Goal: Communication & Community: Answer question/provide support

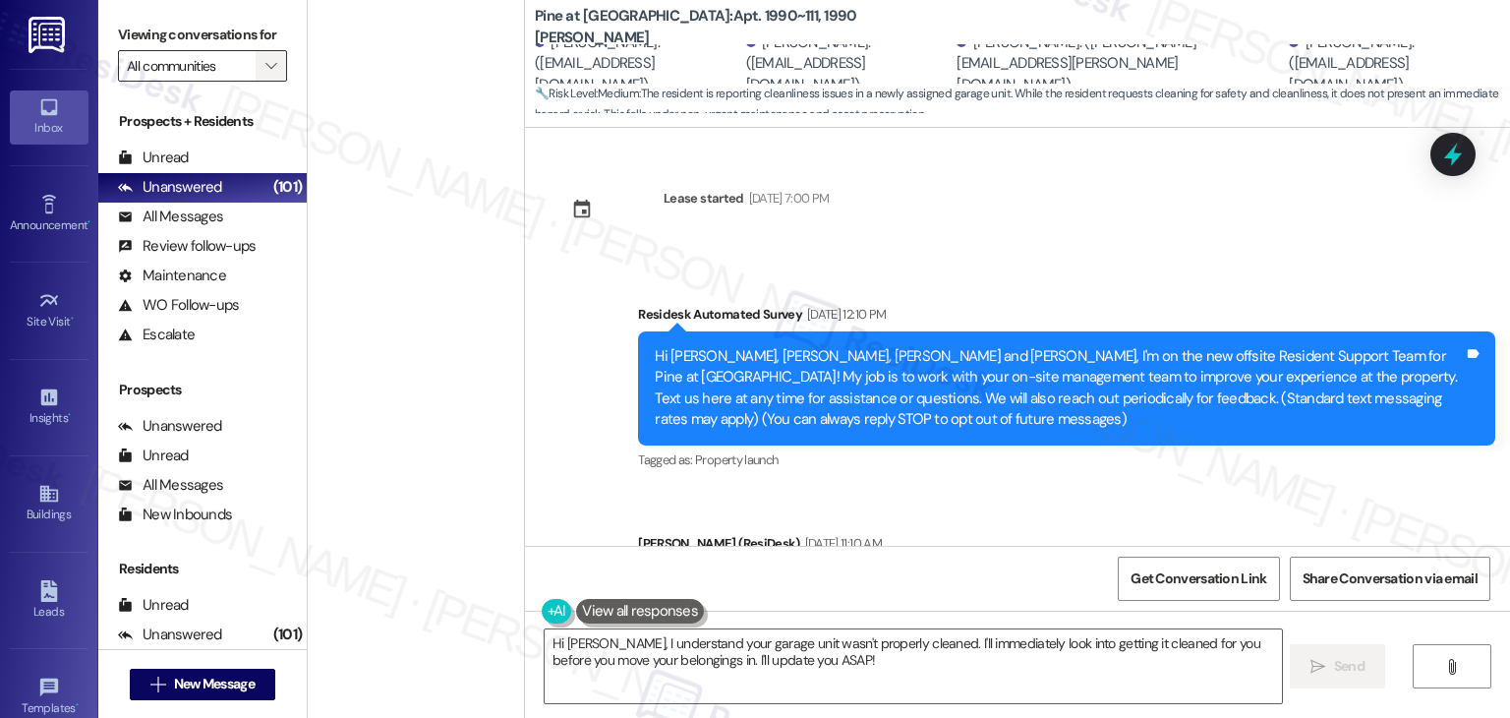
scroll to position [6181, 0]
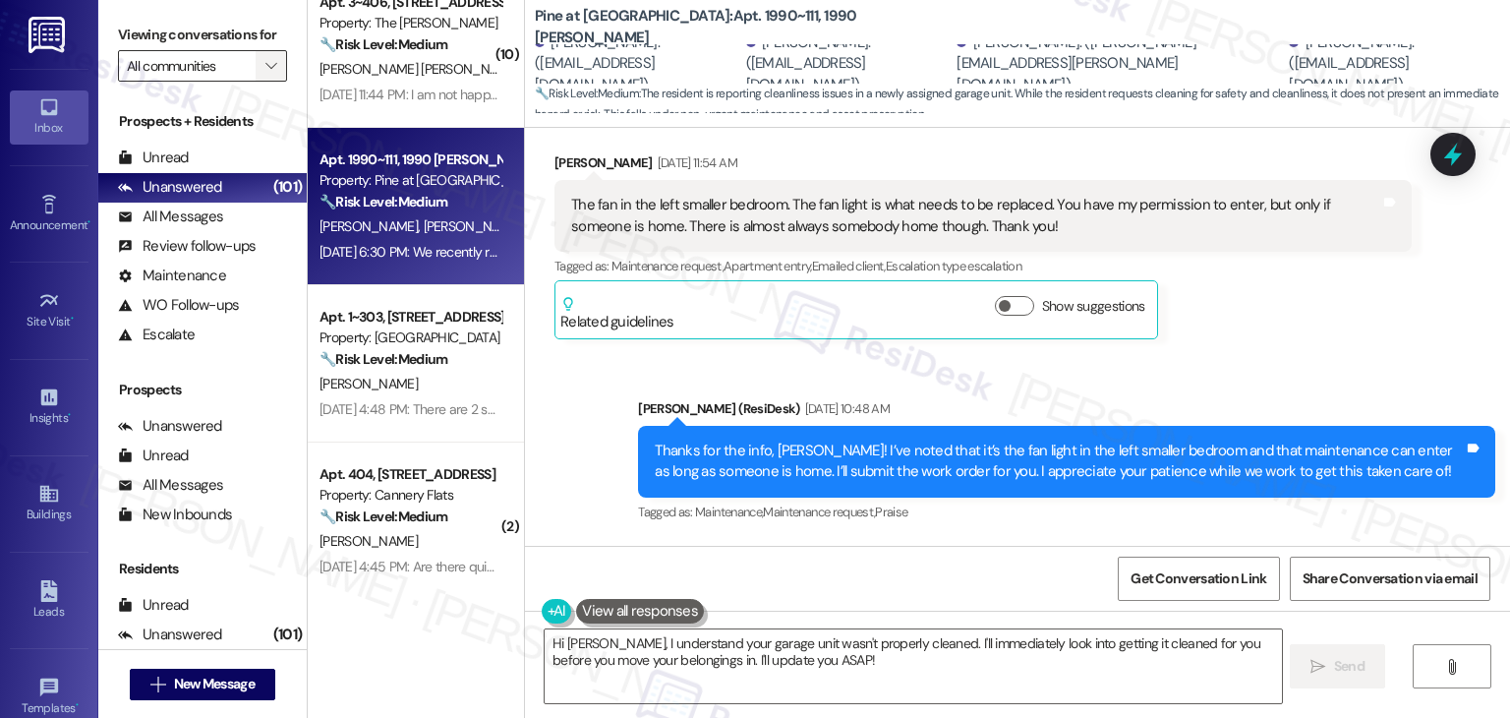
click at [265, 66] on icon "" at bounding box center [270, 66] width 11 height 16
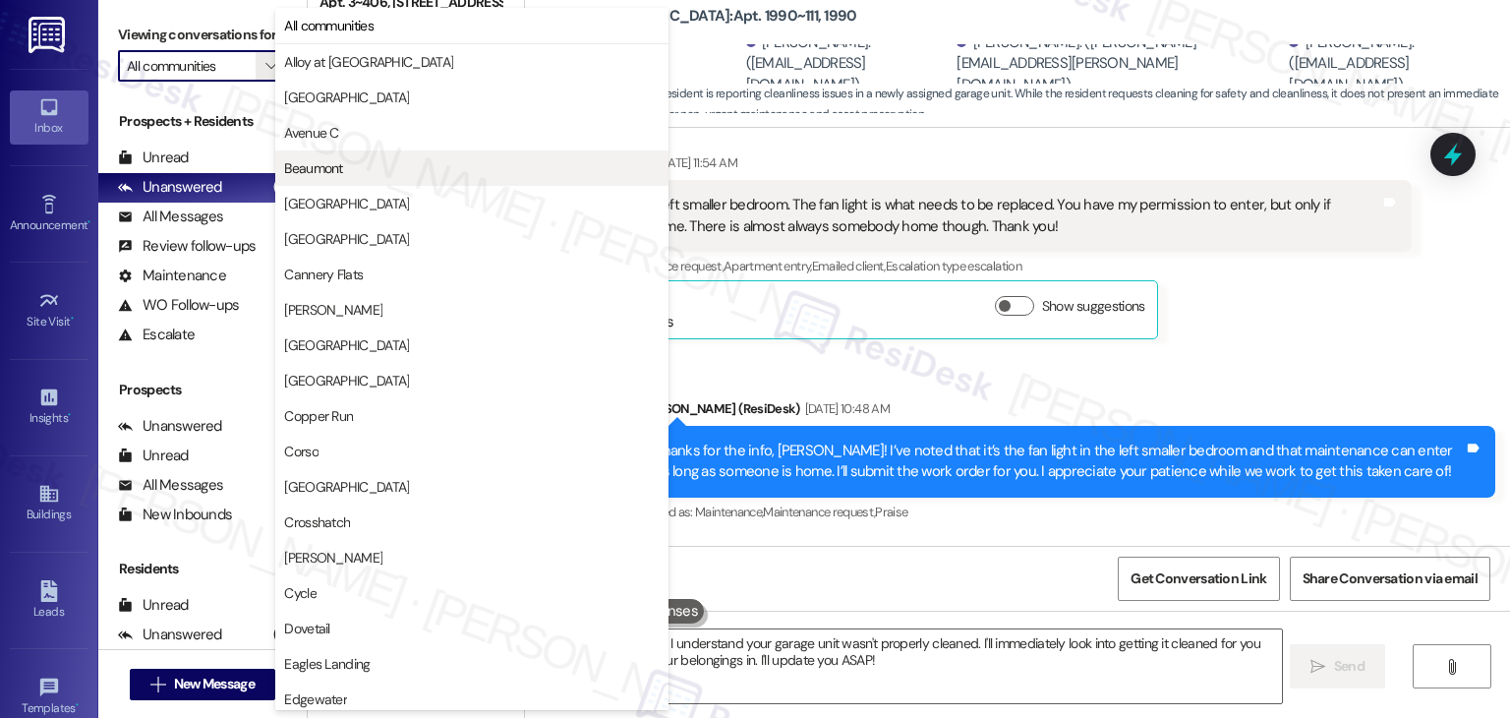
click at [319, 167] on span "Beaumont" at bounding box center [313, 168] width 58 height 20
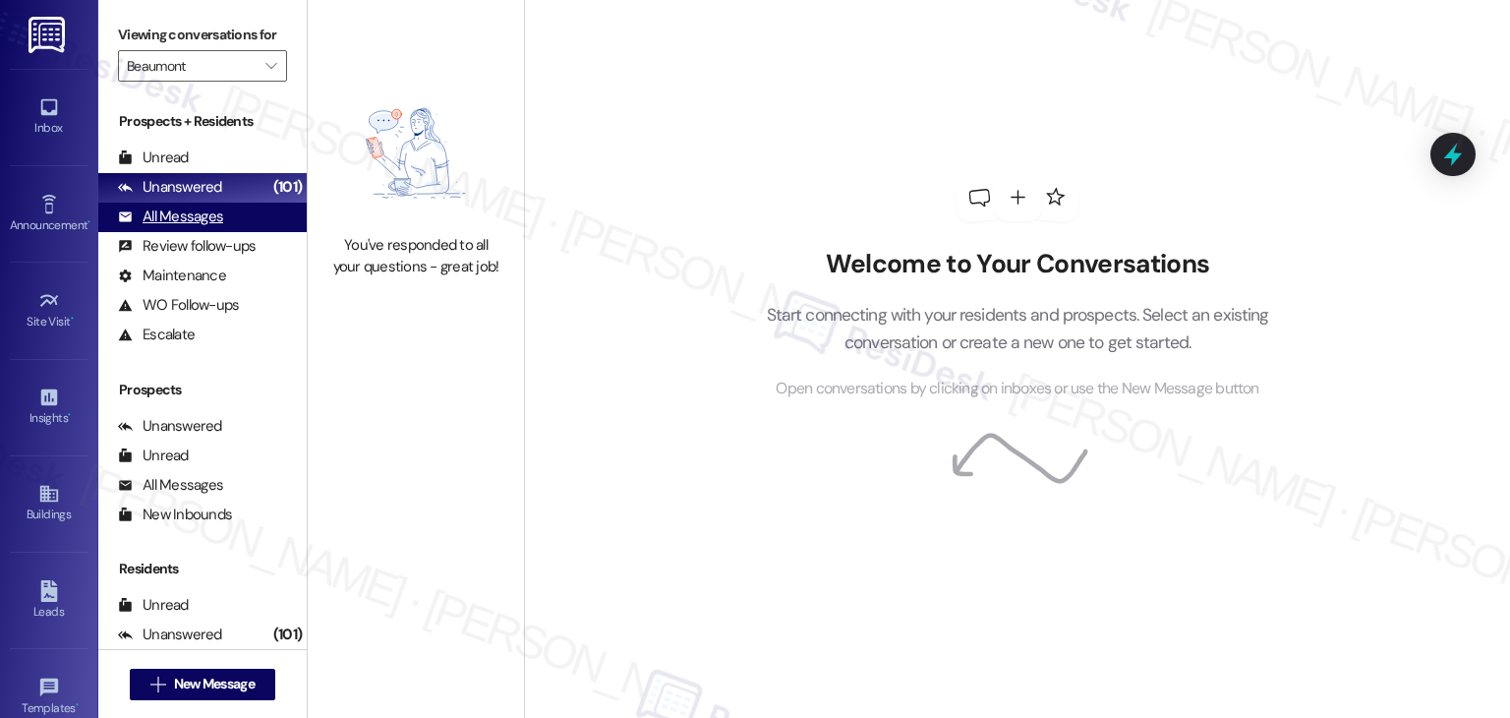
click at [211, 221] on div "All Messages" at bounding box center [170, 216] width 105 height 21
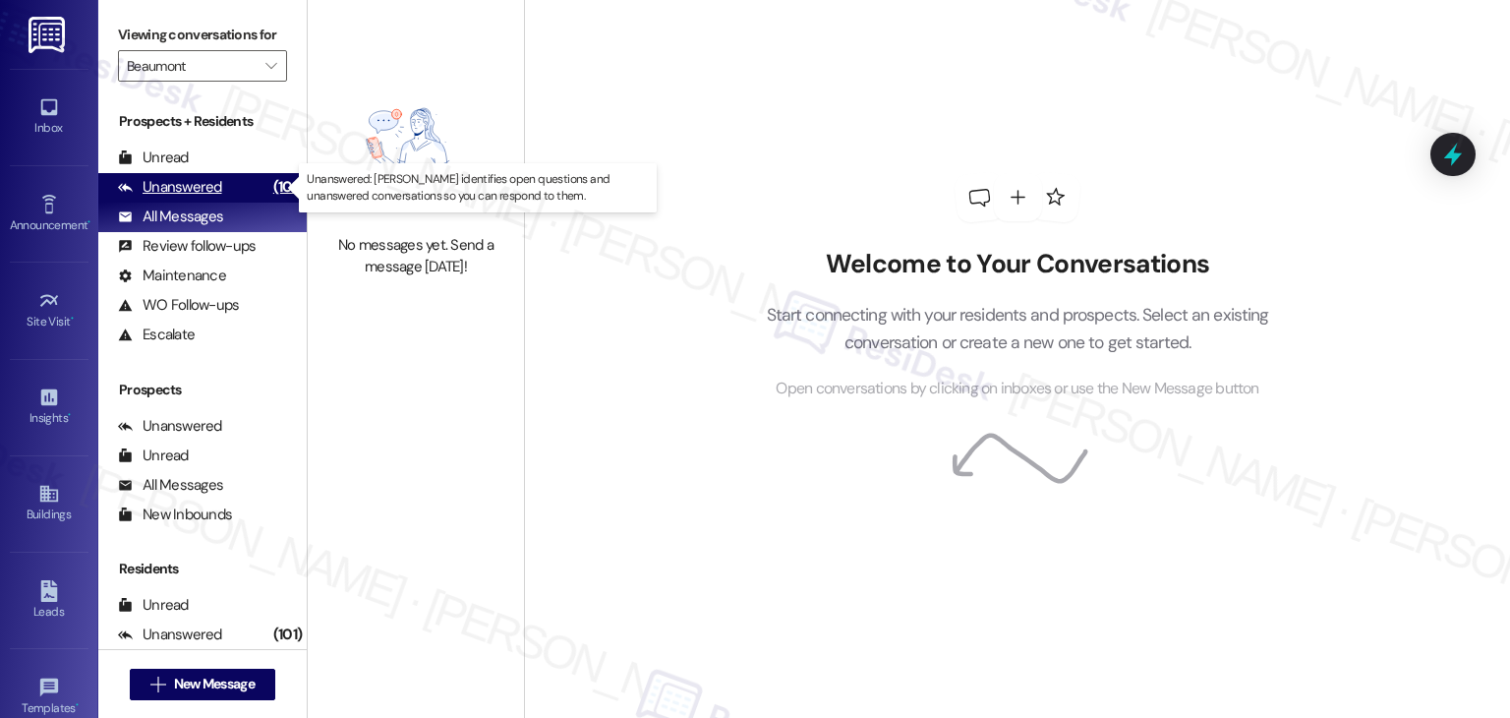
click at [232, 184] on div "Unanswered (101)" at bounding box center [202, 187] width 208 height 29
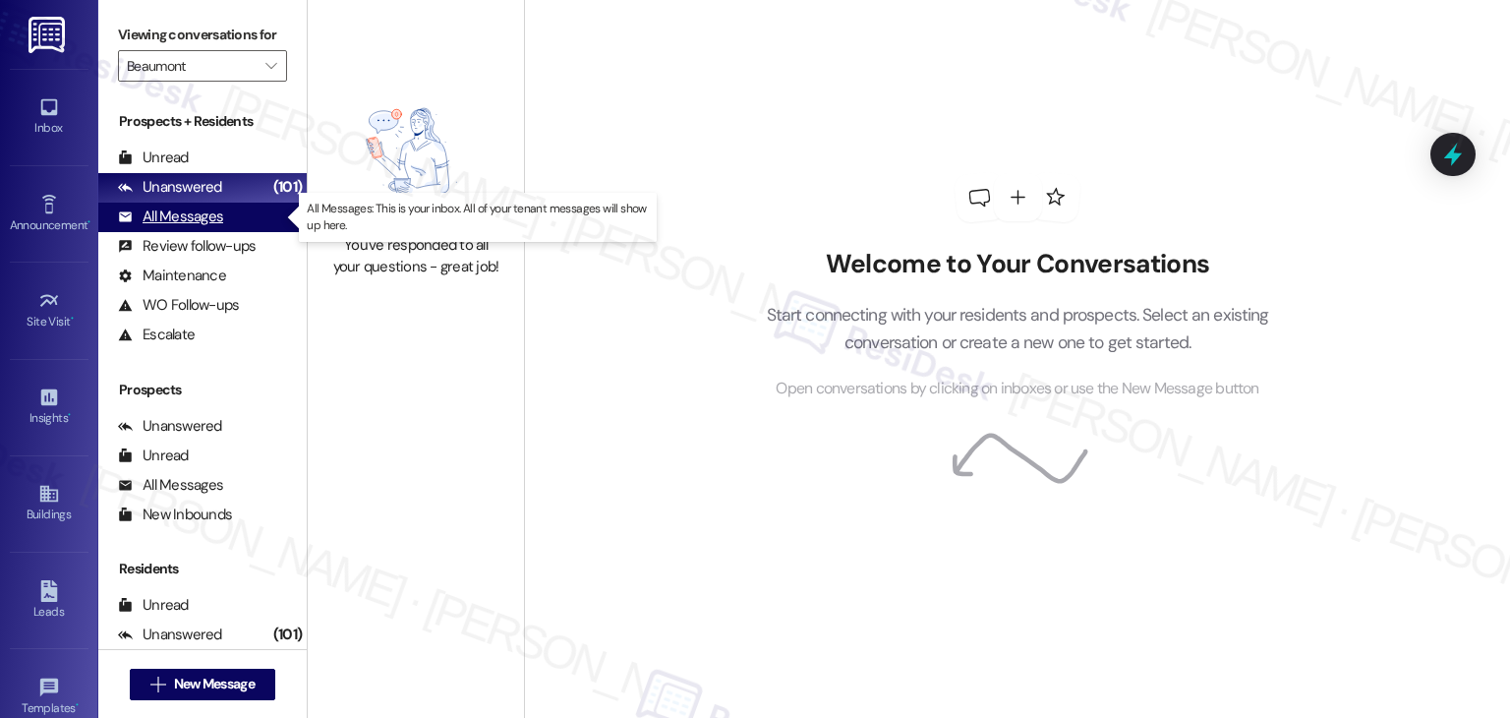
click at [197, 217] on div "All Messages" at bounding box center [170, 216] width 105 height 21
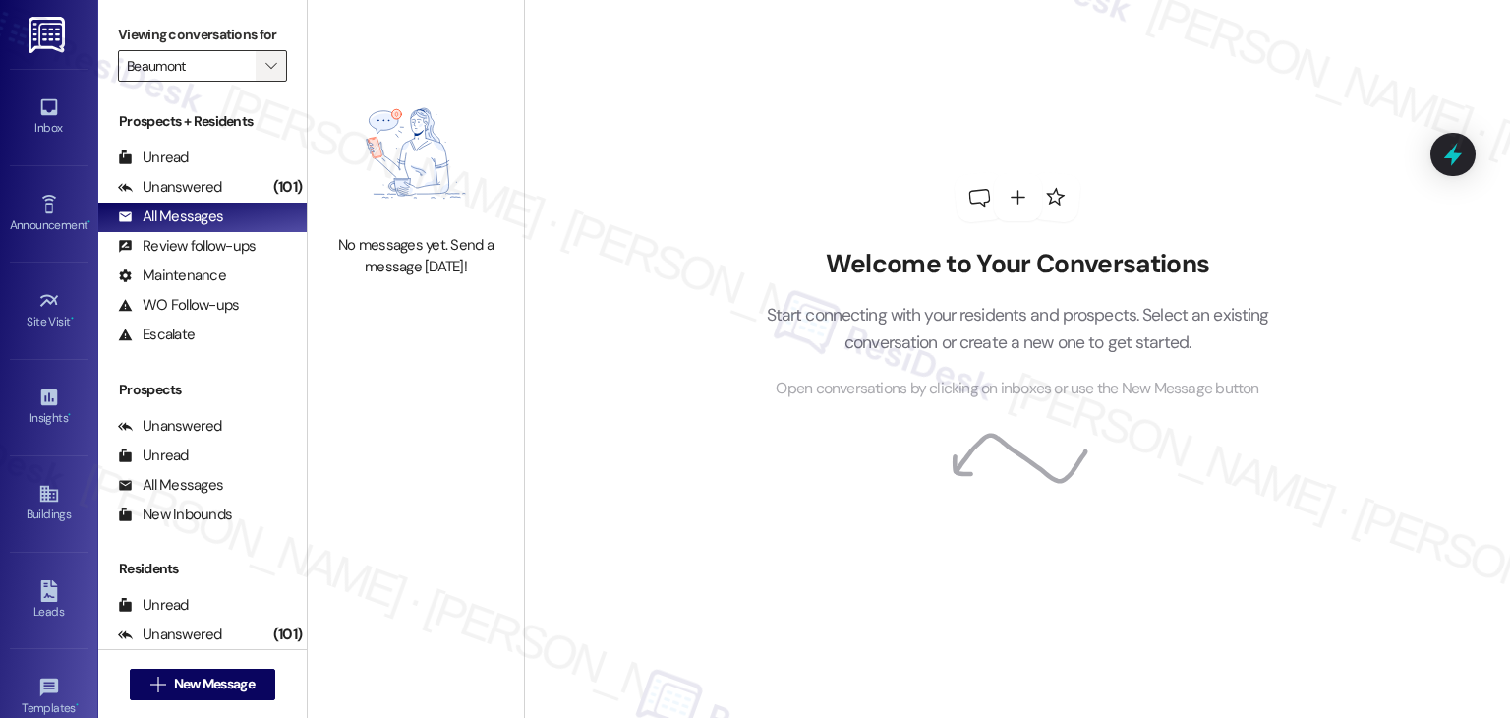
click at [265, 67] on icon "" at bounding box center [270, 66] width 11 height 16
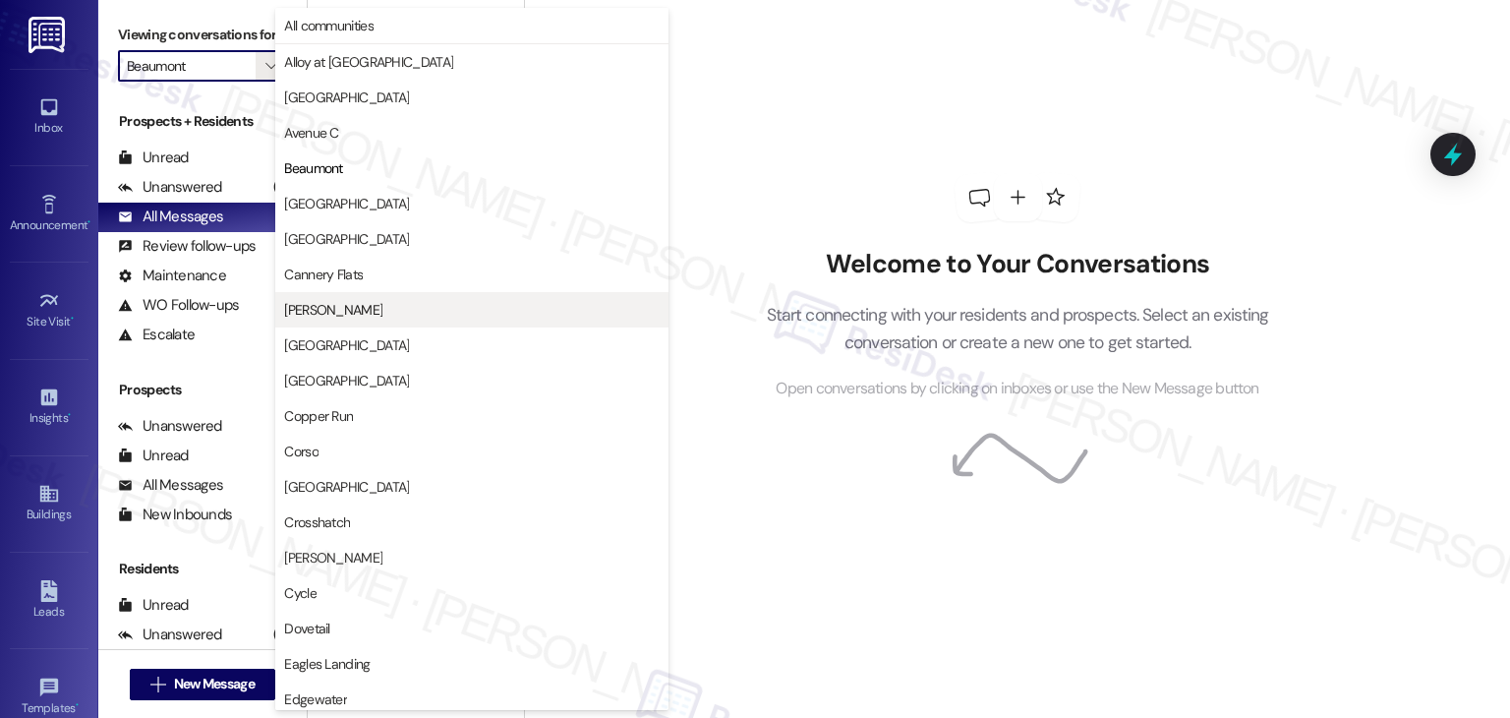
click at [348, 311] on span "[PERSON_NAME]" at bounding box center [472, 310] width 376 height 20
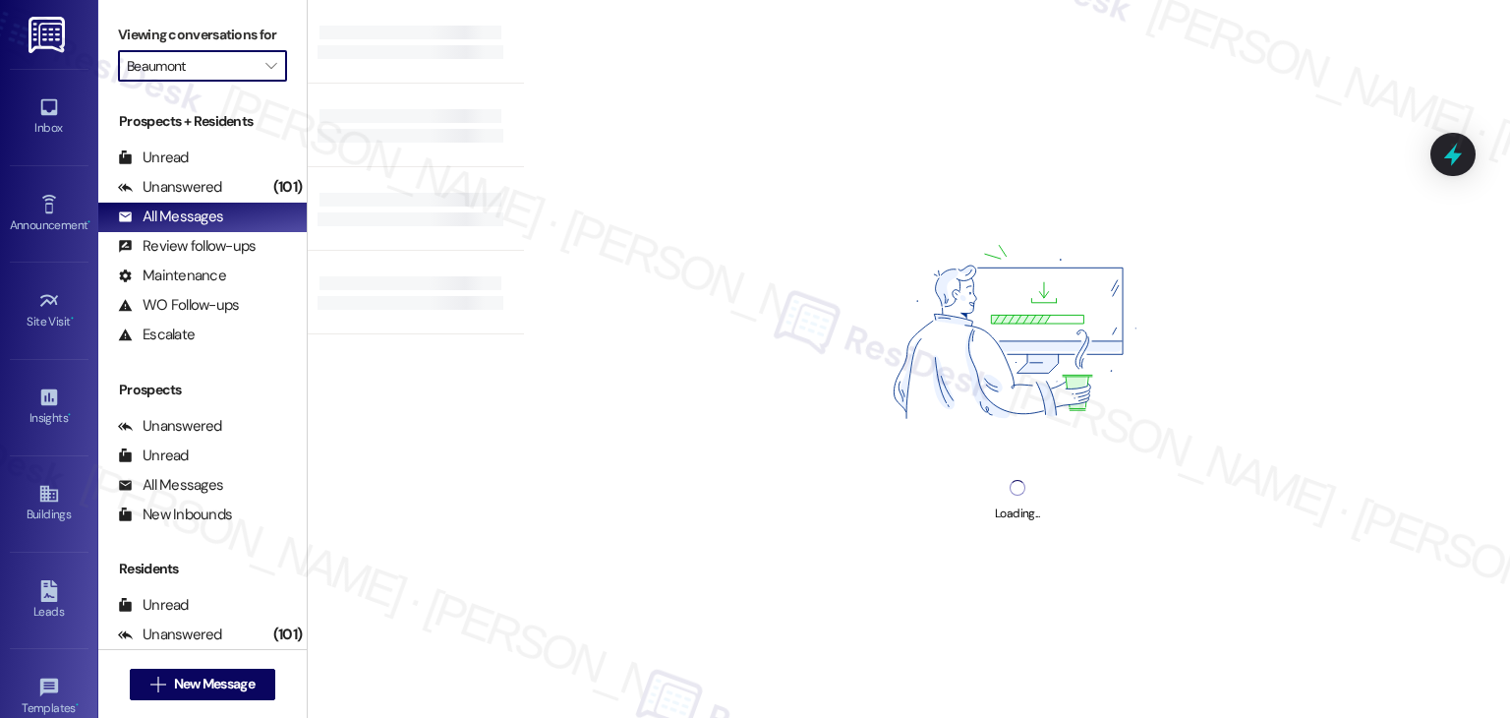
type input "[PERSON_NAME]"
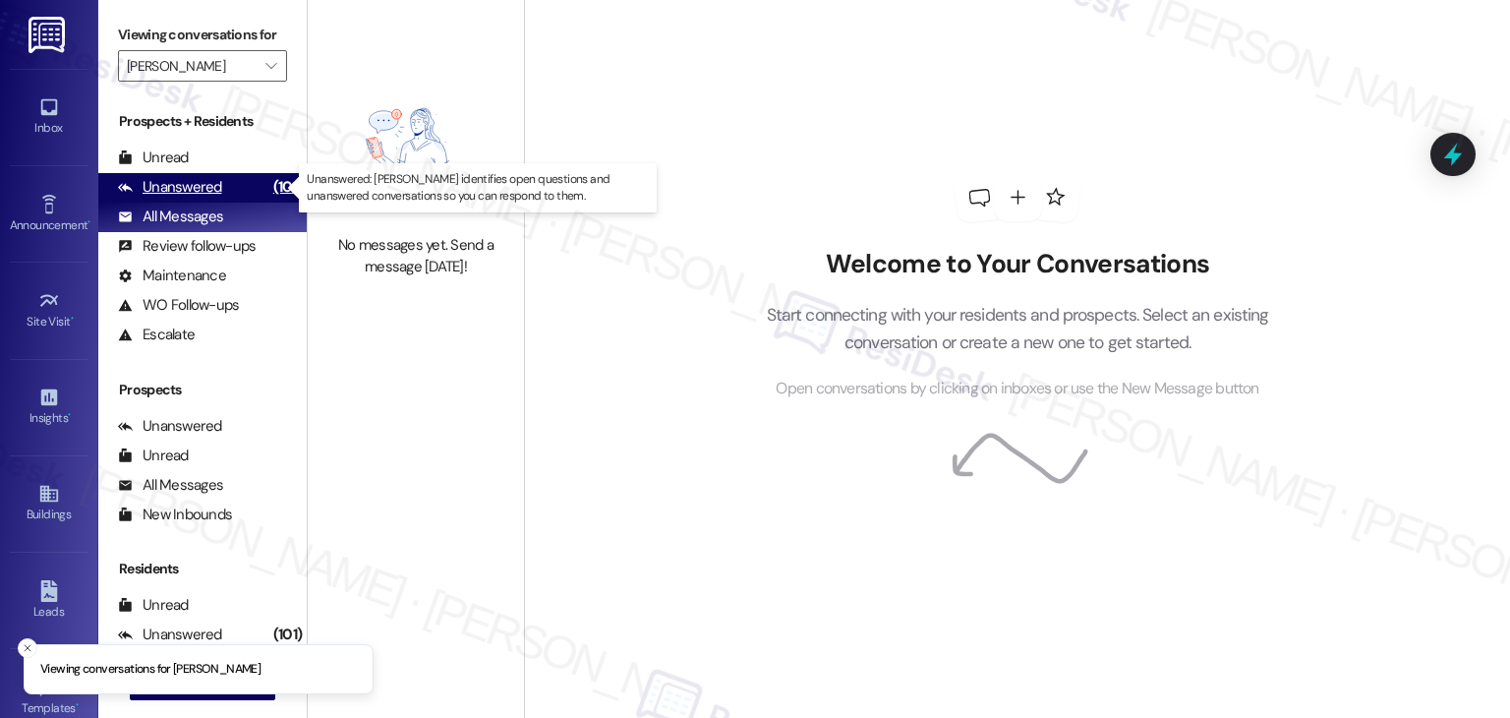
click at [173, 187] on div "Unanswered" at bounding box center [170, 187] width 104 height 21
